Goal: Task Accomplishment & Management: Complete application form

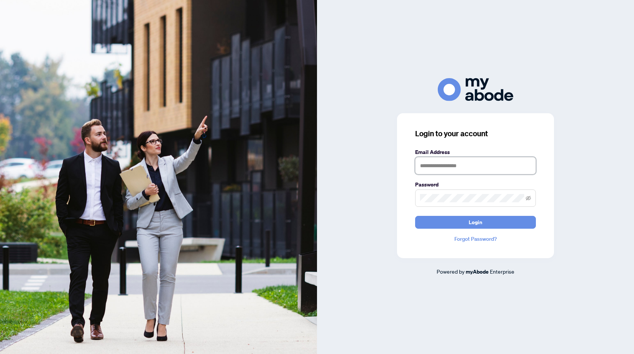
click at [468, 163] on input "text" at bounding box center [475, 165] width 121 height 17
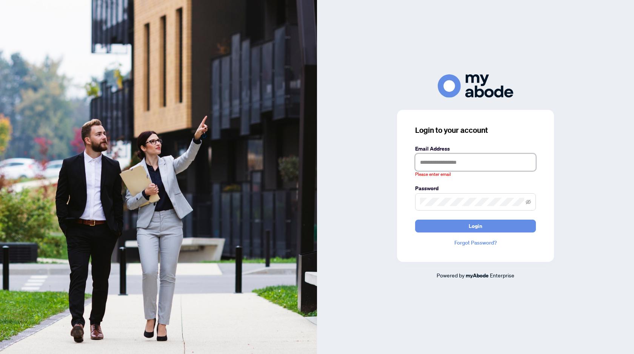
type input "**********"
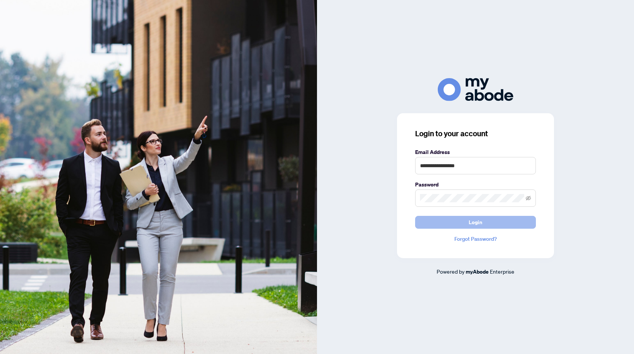
click at [470, 225] on span "Login" at bounding box center [476, 222] width 14 height 12
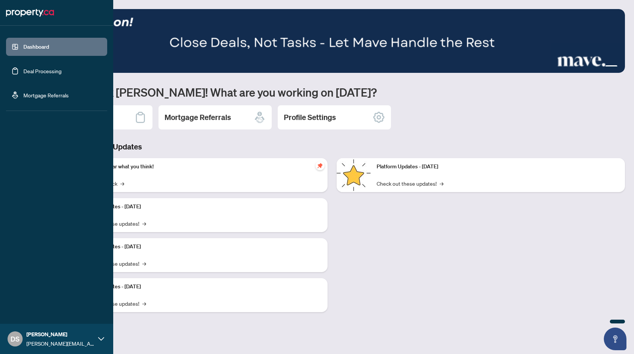
click at [40, 72] on link "Deal Processing" at bounding box center [42, 71] width 38 height 7
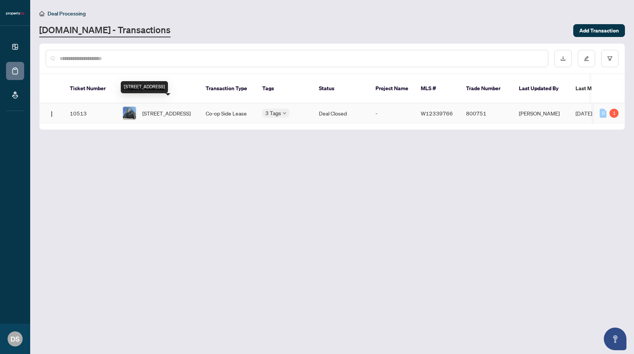
click at [184, 109] on span "[STREET_ADDRESS]" at bounding box center [166, 113] width 48 height 8
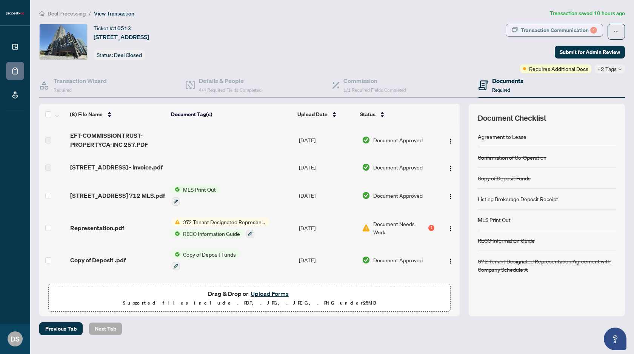
click at [558, 29] on div "Transaction Communication 1" at bounding box center [559, 30] width 76 height 12
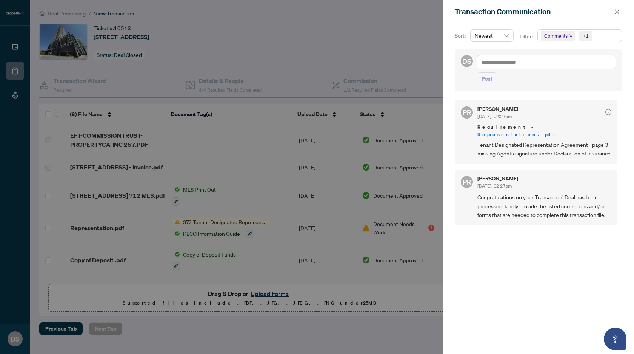
click at [233, 141] on div at bounding box center [317, 177] width 634 height 354
click at [621, 18] on div "Transaction Communication" at bounding box center [538, 11] width 191 height 23
click at [620, 13] on button "button" at bounding box center [617, 11] width 10 height 9
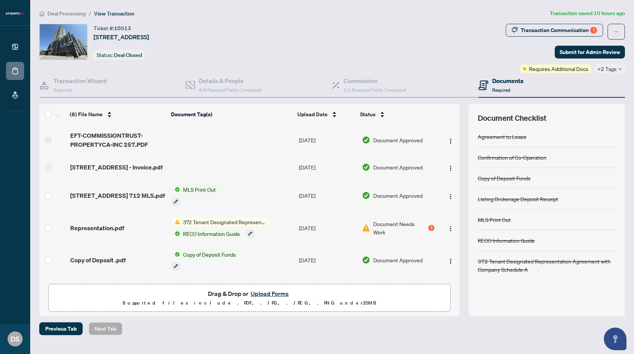
click at [406, 224] on span "Document Needs Work" at bounding box center [400, 228] width 54 height 17
click at [448, 227] on img "button" at bounding box center [451, 229] width 6 height 6
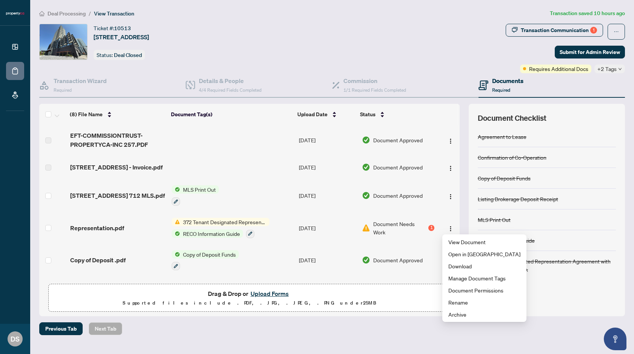
click at [441, 40] on div "Ticket #: 10513 [STREET_ADDRESS] Status: Deal Closed" at bounding box center [271, 42] width 464 height 36
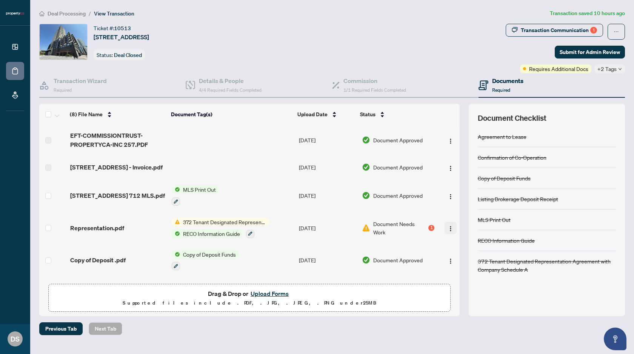
click at [448, 226] on img "button" at bounding box center [451, 229] width 6 height 6
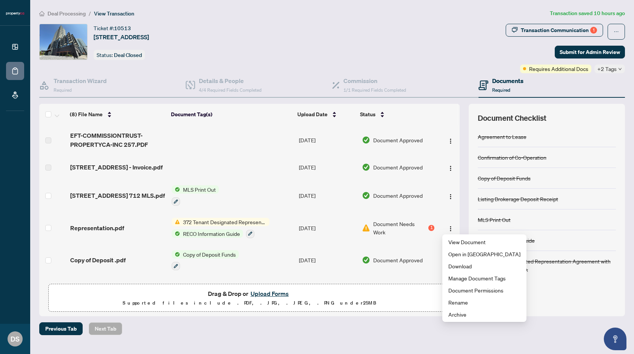
click at [361, 316] on div "Deal Processing / View Transaction Transaction saved 10 hours ago Ticket #: 105…" at bounding box center [332, 172] width 592 height 326
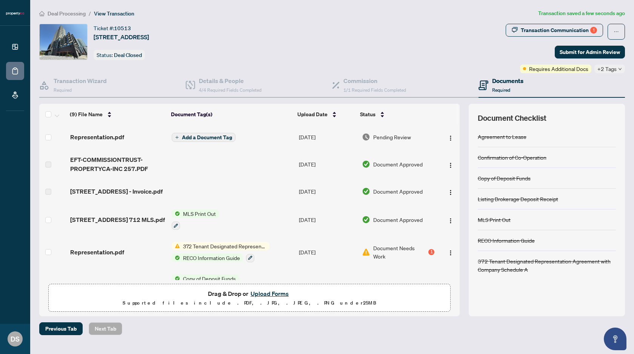
click at [209, 140] on span "Add a Document Tag" at bounding box center [207, 137] width 50 height 5
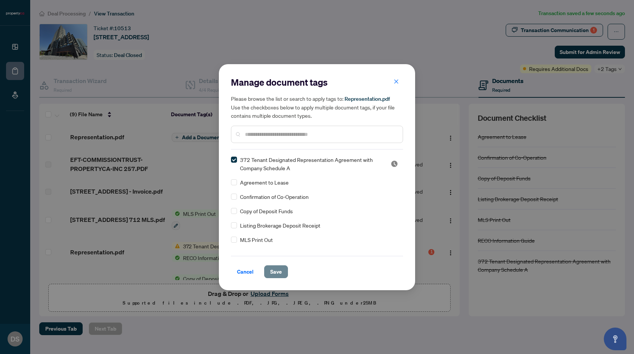
click at [281, 273] on span "Save" at bounding box center [276, 272] width 12 height 12
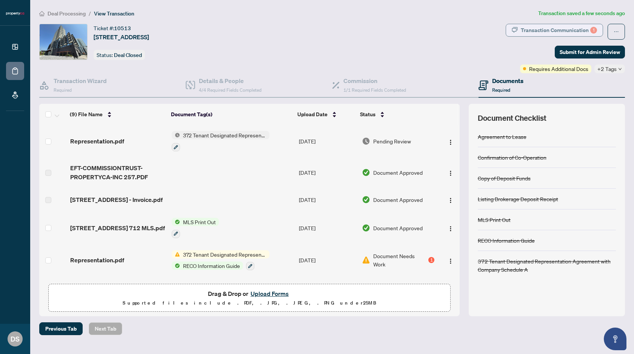
click at [535, 28] on div "Transaction Communication 1" at bounding box center [559, 30] width 76 height 12
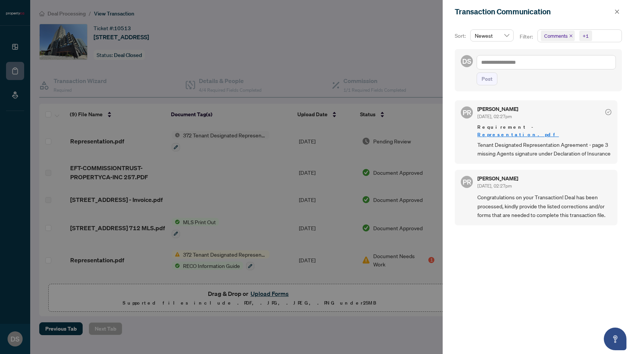
click at [390, 185] on div at bounding box center [317, 177] width 634 height 354
click at [616, 15] on span "button" at bounding box center [617, 12] width 5 height 12
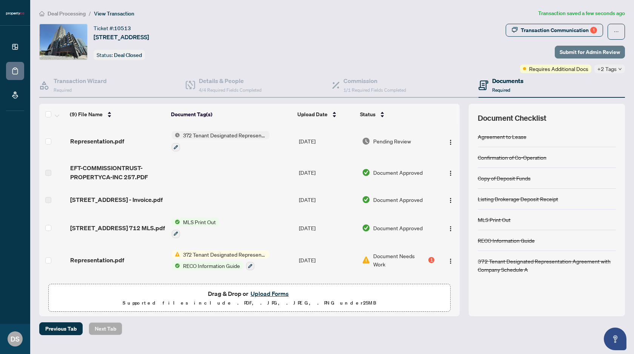
click at [580, 52] on span "Submit for Admin Review" at bounding box center [590, 52] width 60 height 12
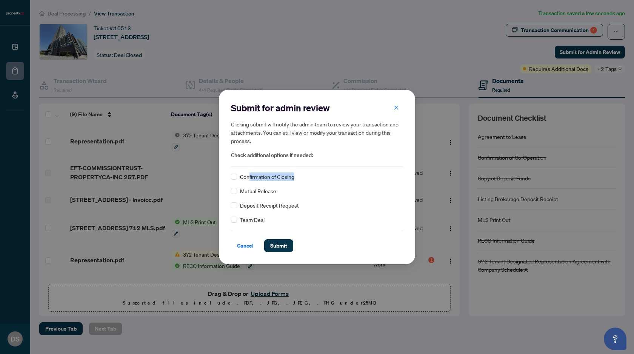
drag, startPoint x: 300, startPoint y: 178, endPoint x: 249, endPoint y: 177, distance: 51.0
click at [249, 177] on div "Confirmation of Closing" at bounding box center [317, 177] width 172 height 8
click at [249, 177] on span "Confirmation of Closing" at bounding box center [267, 177] width 54 height 8
click at [273, 242] on span "Submit" at bounding box center [278, 246] width 17 height 12
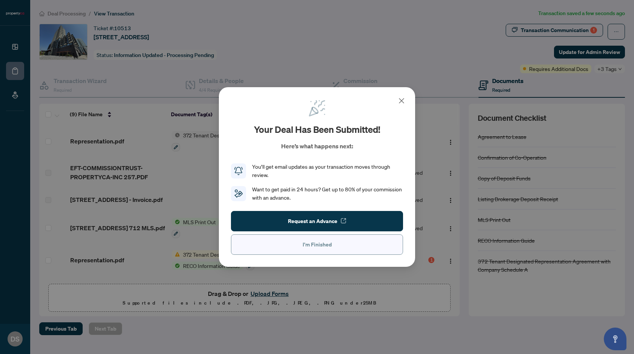
click at [319, 247] on span "I'm Finished" at bounding box center [317, 245] width 29 height 12
